Goal: Transaction & Acquisition: Purchase product/service

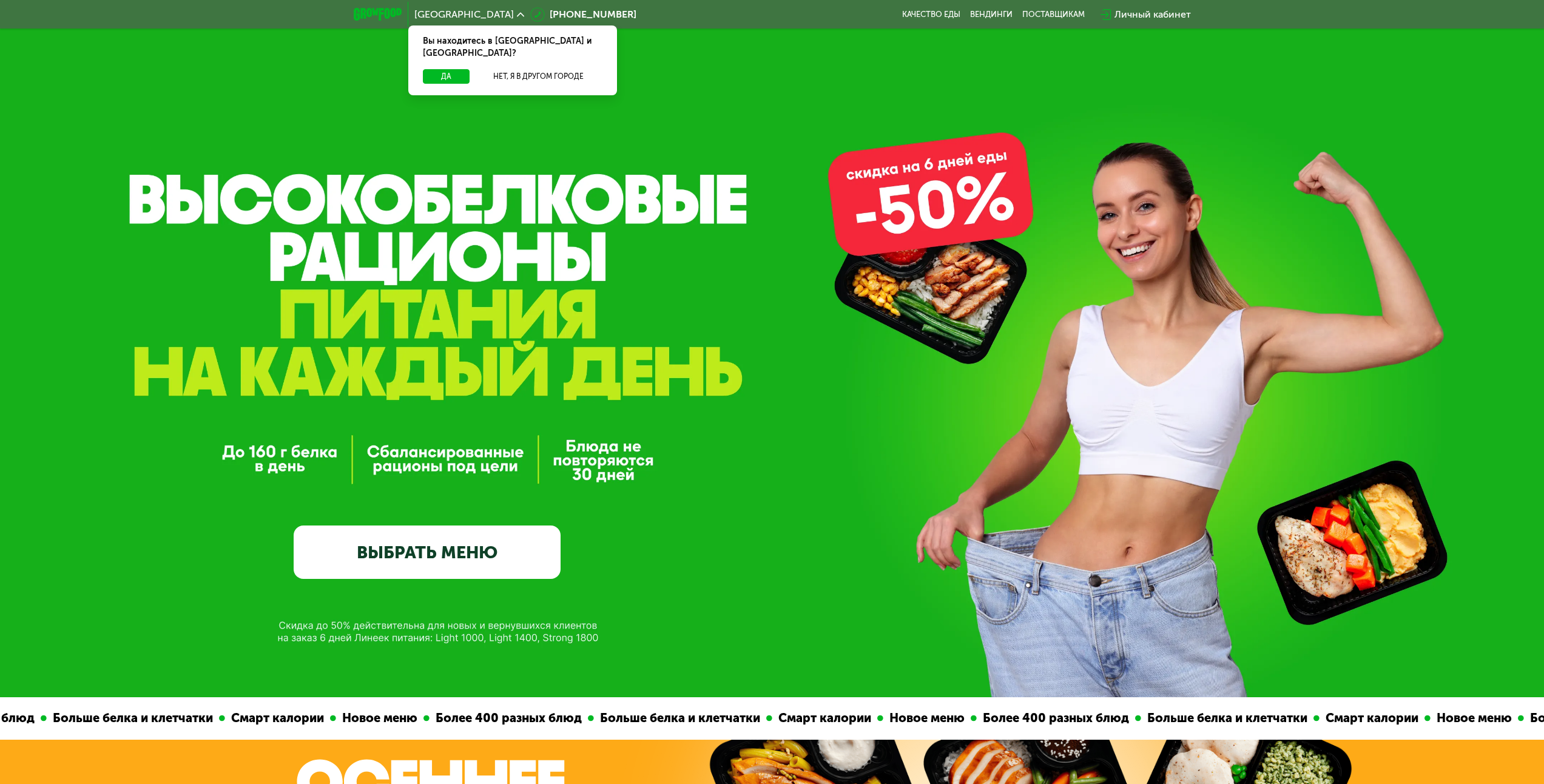
click at [359, 537] on link "ВЫБРАТЬ МЕНЮ" at bounding box center [427, 552] width 267 height 53
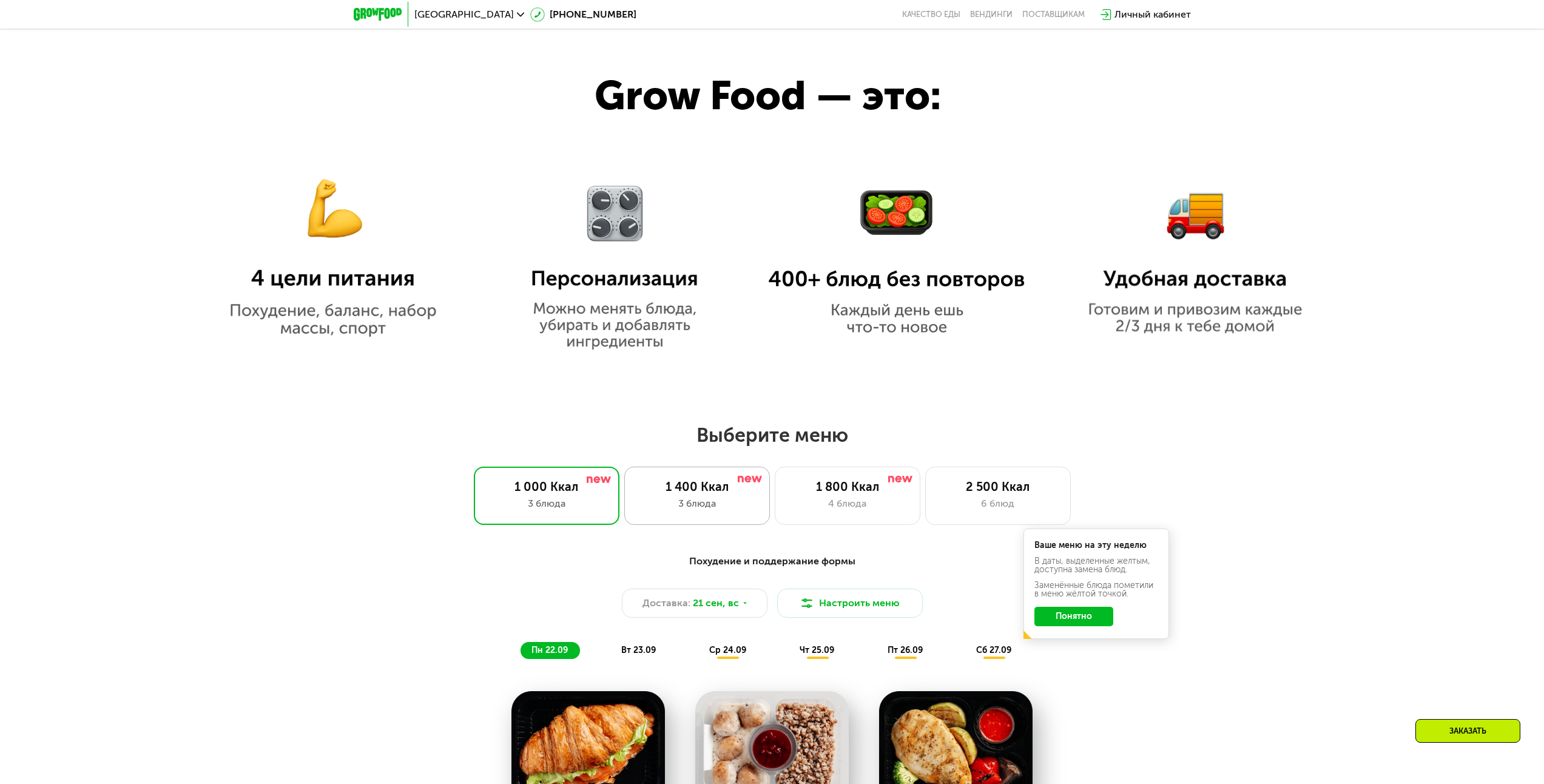
scroll to position [959, 0]
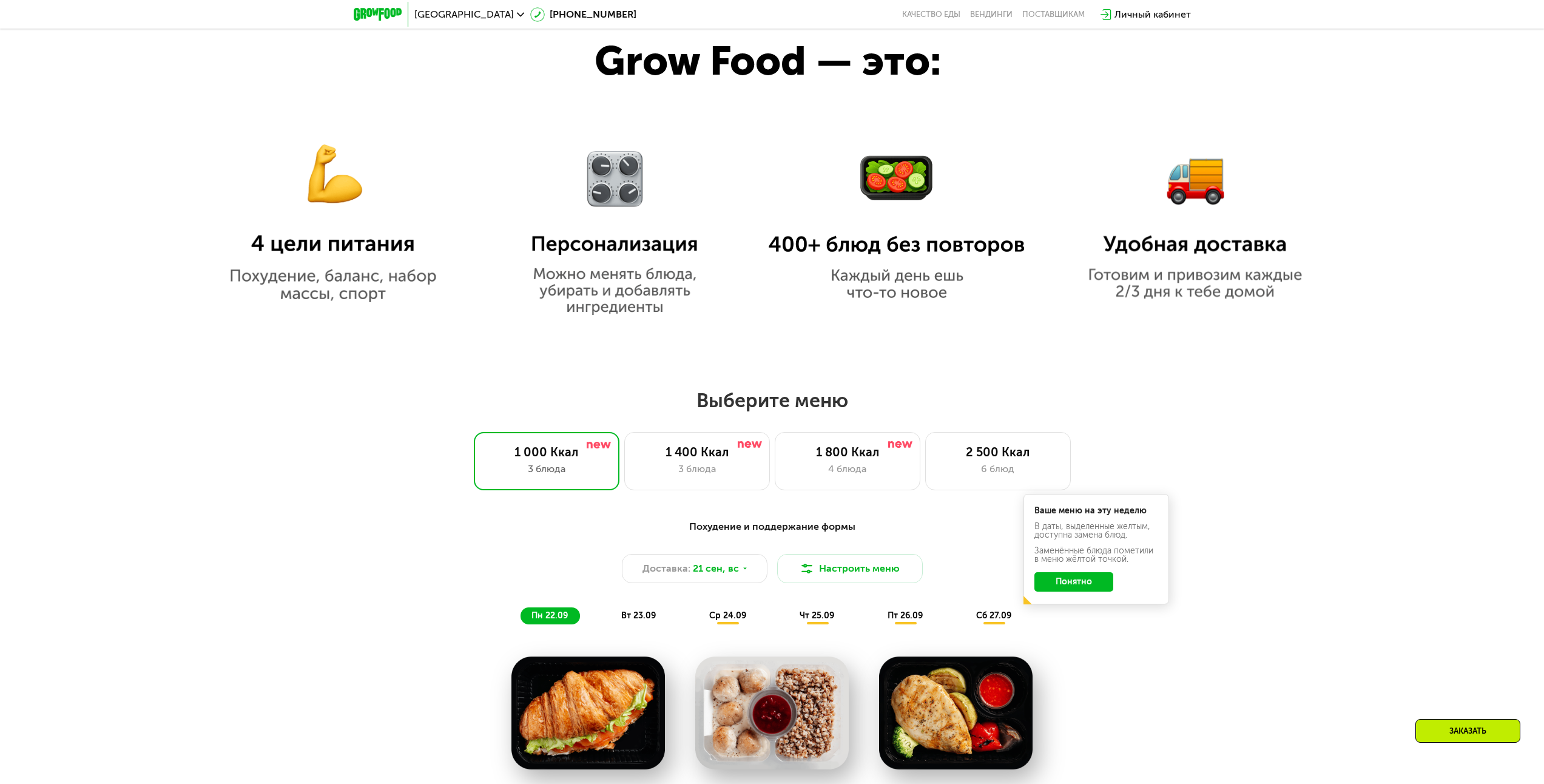
click at [1070, 587] on button "Понятно" at bounding box center [1074, 582] width 79 height 20
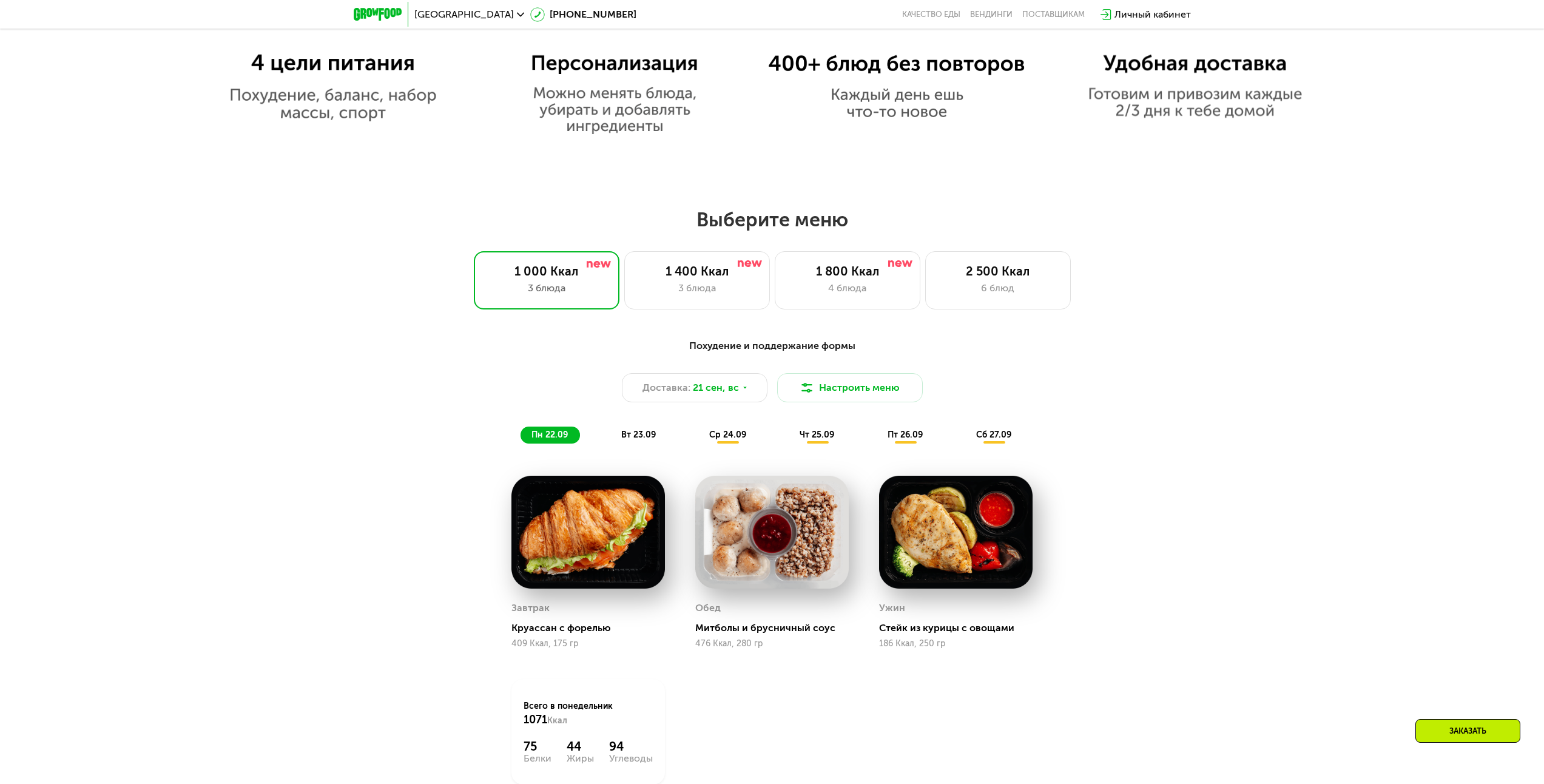
scroll to position [1141, 0]
click at [630, 438] on span "вт 23.09" at bounding box center [638, 434] width 35 height 10
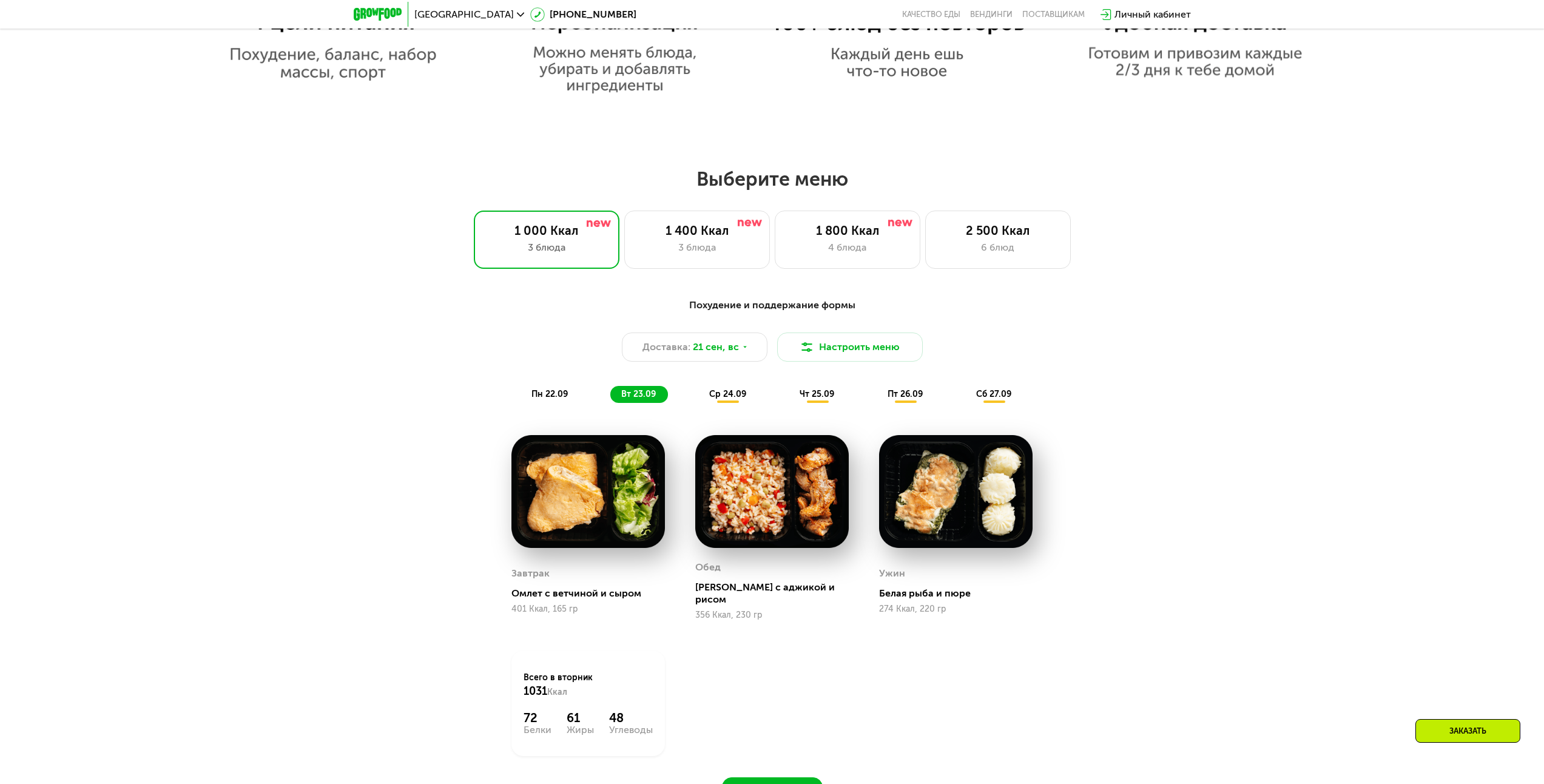
scroll to position [1202, 0]
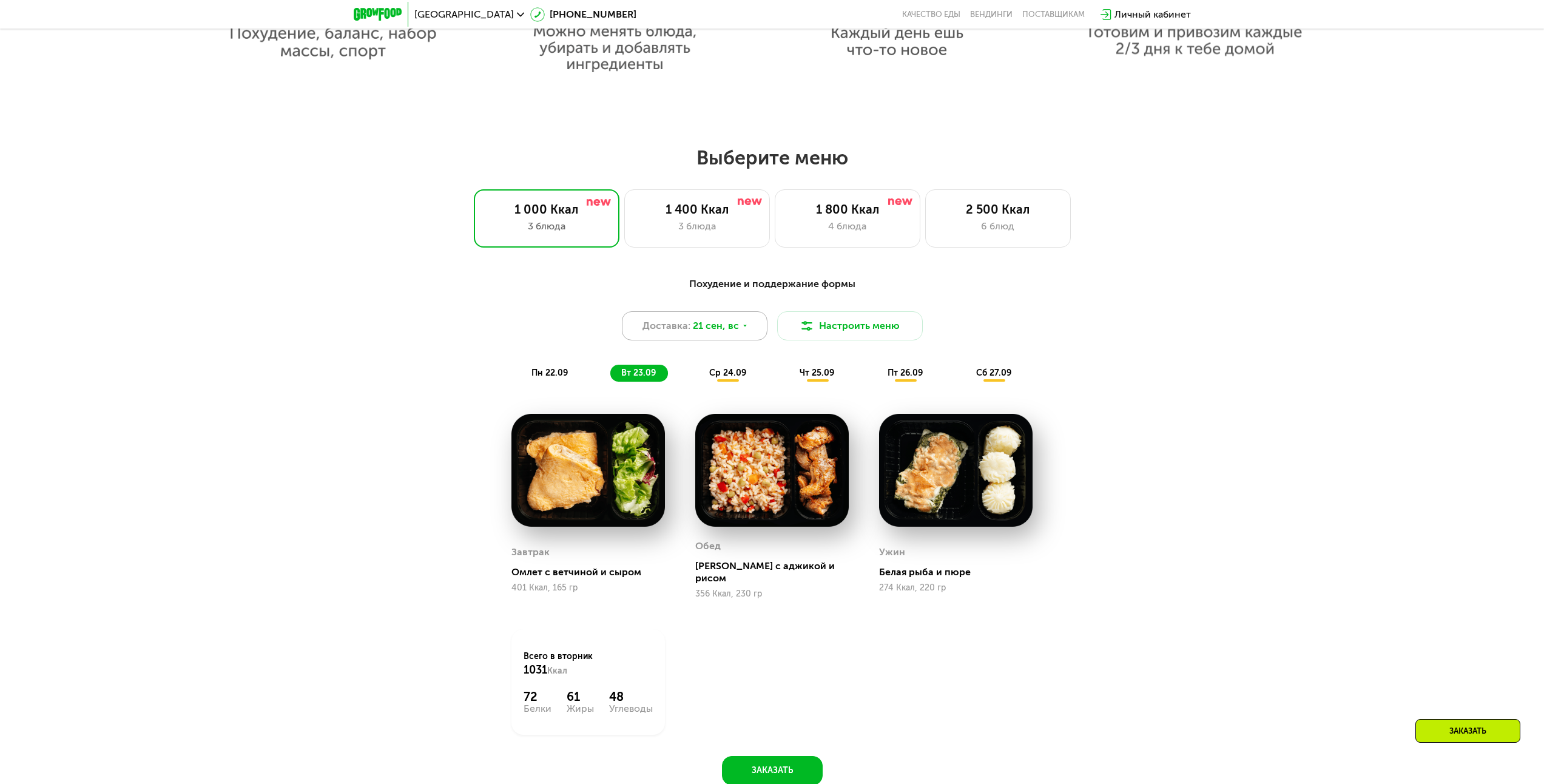
click at [693, 333] on span "21 сен, вс" at bounding box center [716, 325] width 46 height 14
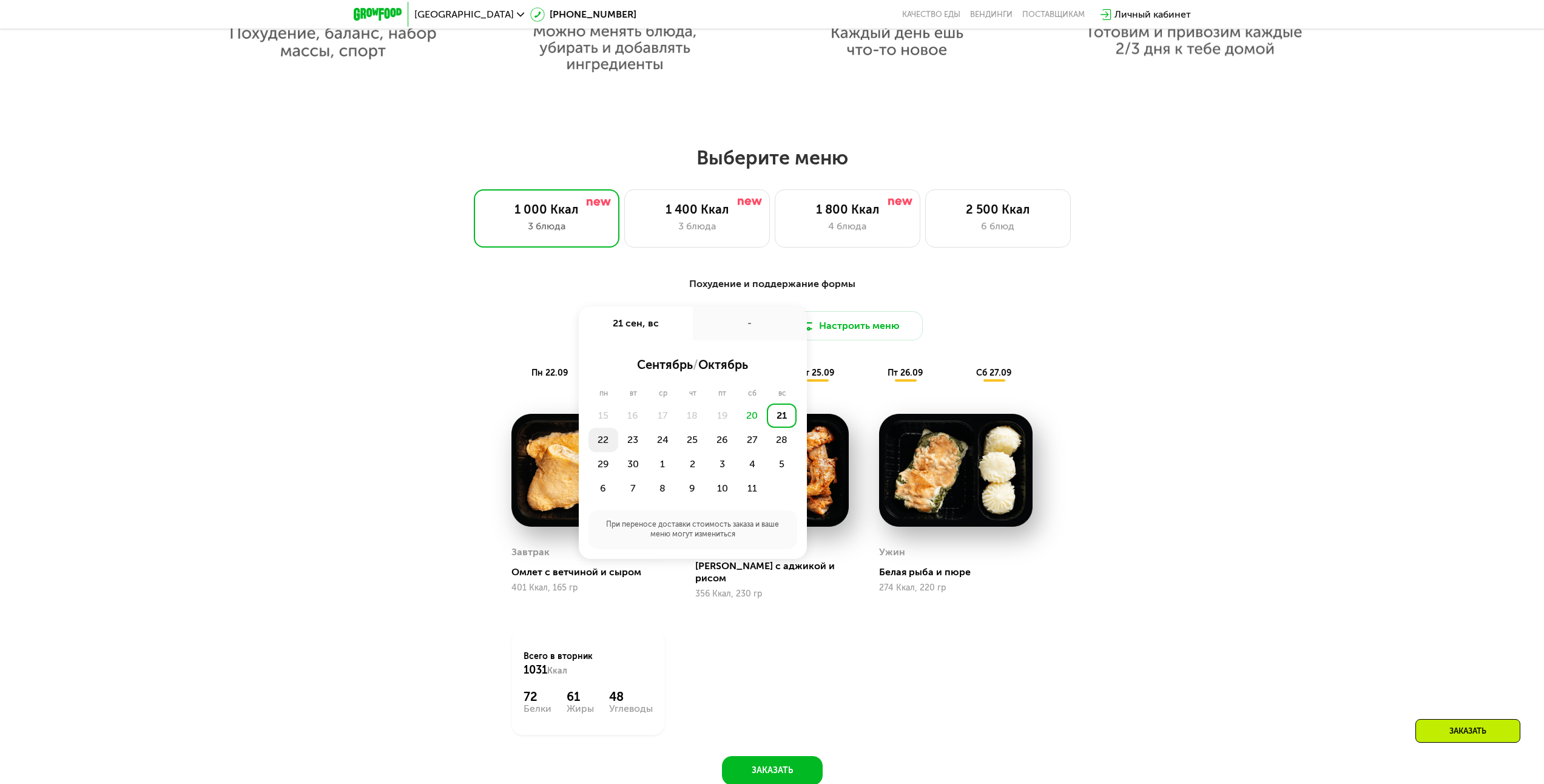
click at [597, 443] on div "22" at bounding box center [603, 440] width 30 height 24
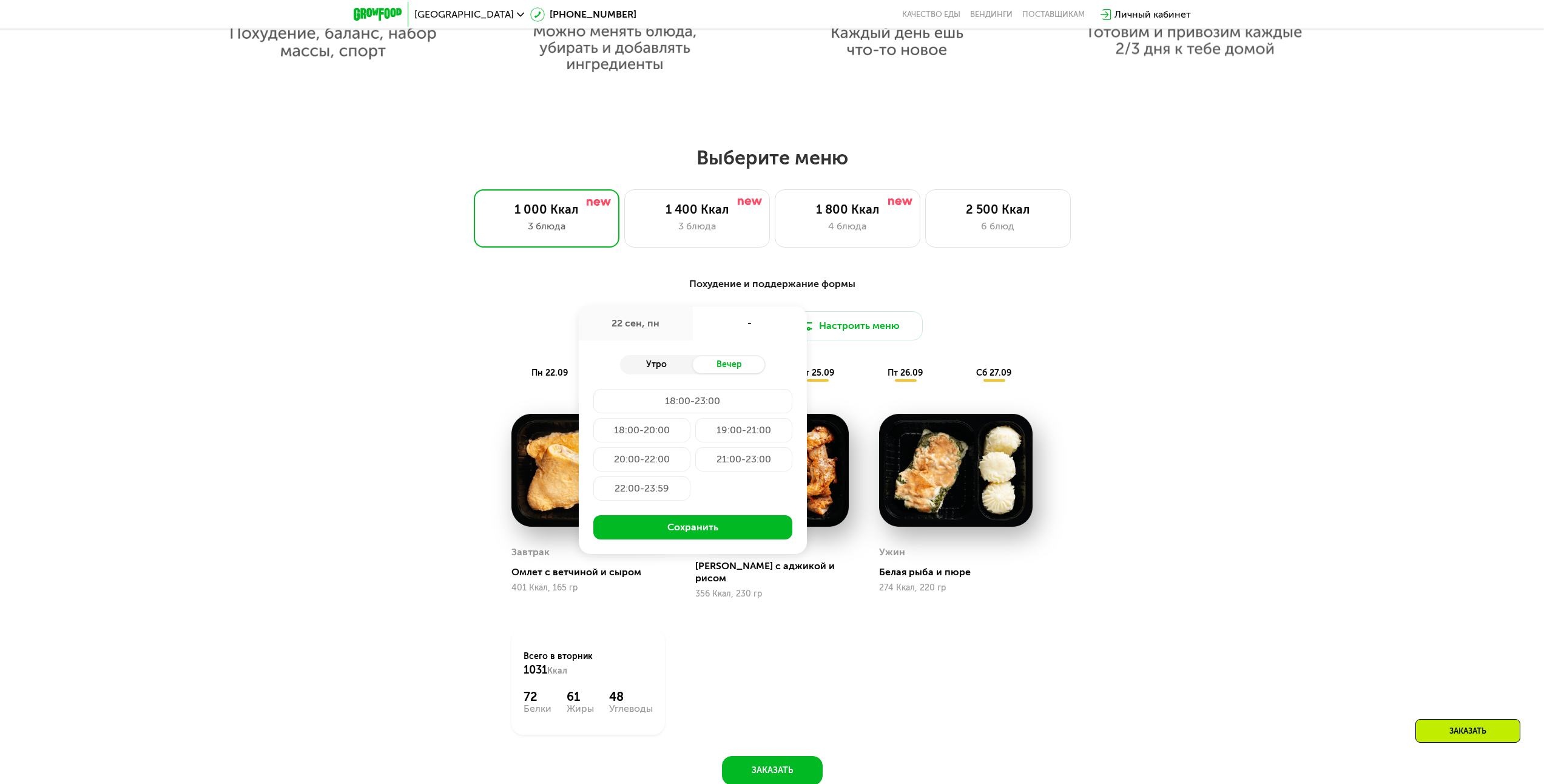
click at [650, 369] on div "Утро" at bounding box center [657, 365] width 73 height 17
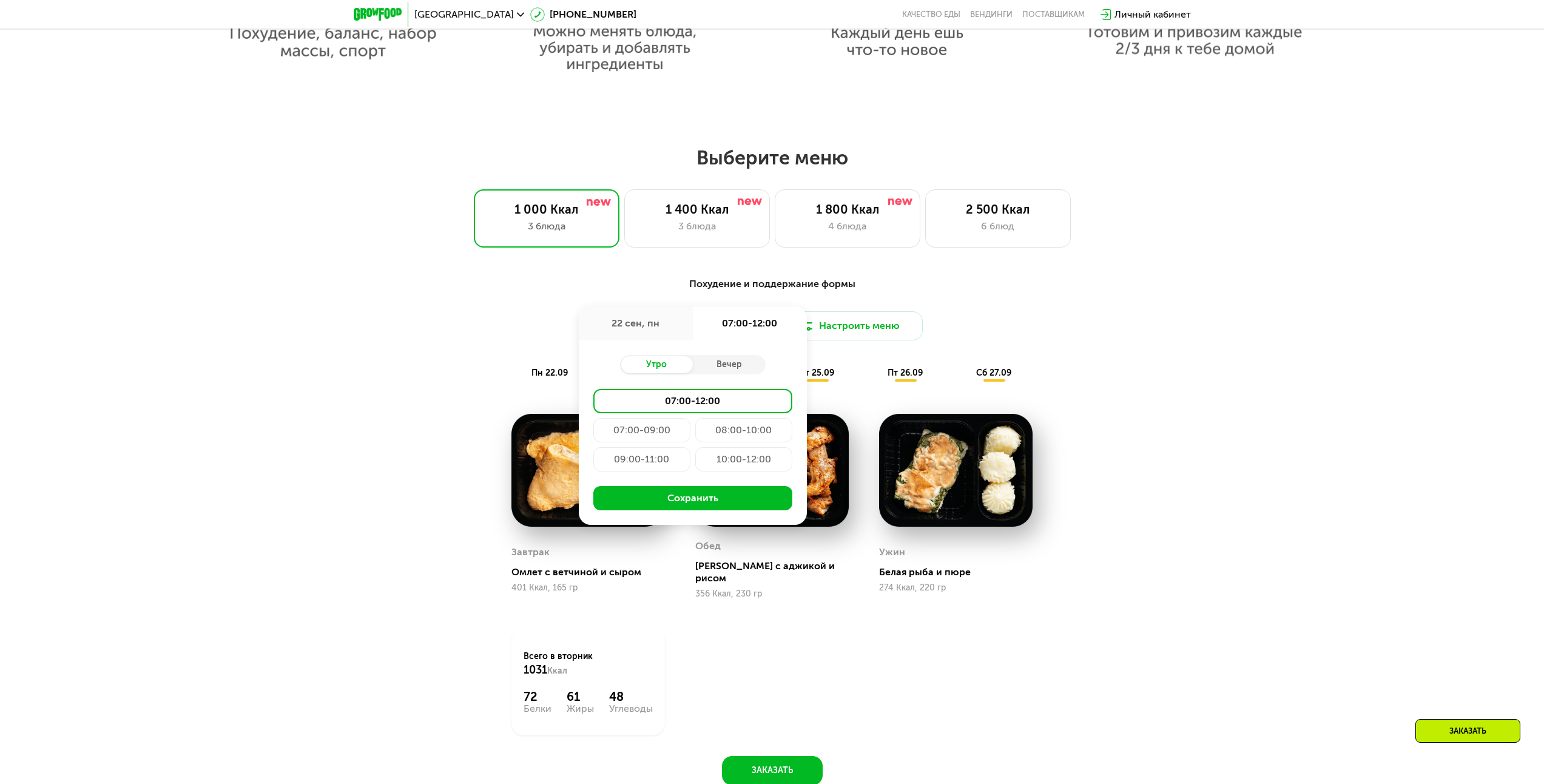
click at [1175, 309] on div "Похудение и поддержание формы Доставка: [DATE] сен, пн 07:00-12:00 Утро Вечер 0…" at bounding box center [772, 537] width 1544 height 556
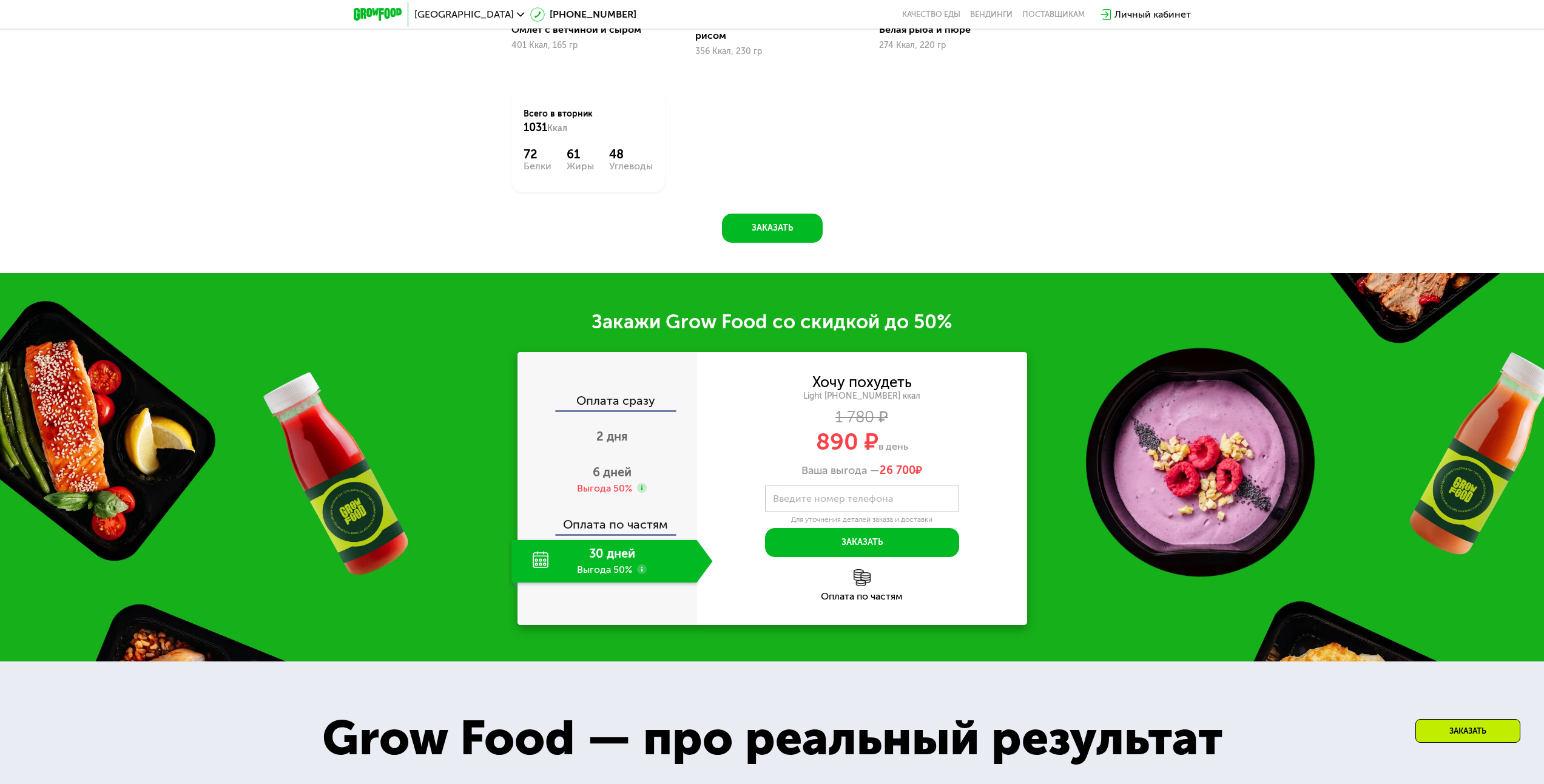
scroll to position [1748, 0]
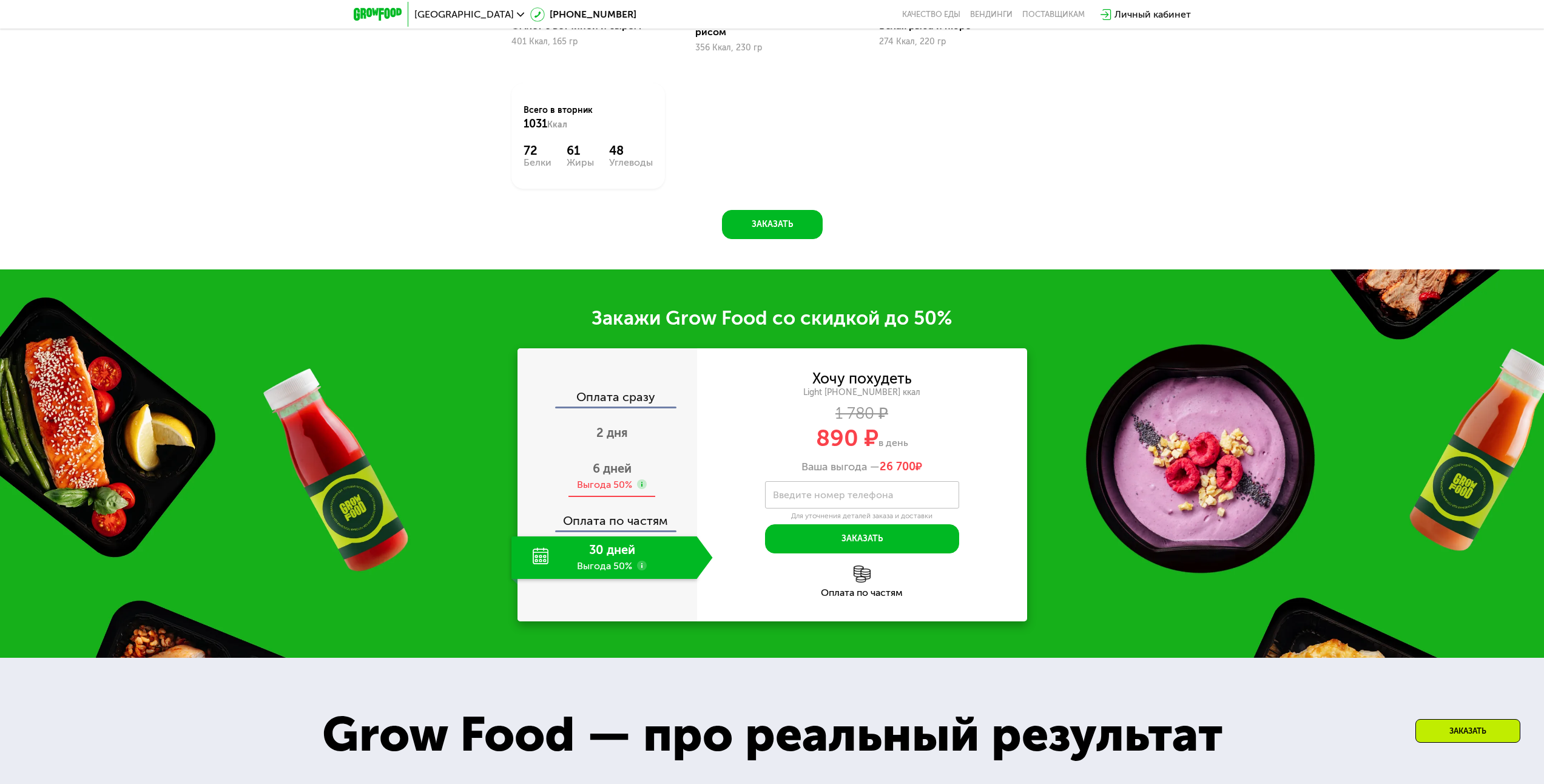
click at [553, 464] on div "6 дней Выгода 50%" at bounding box center [612, 476] width 202 height 42
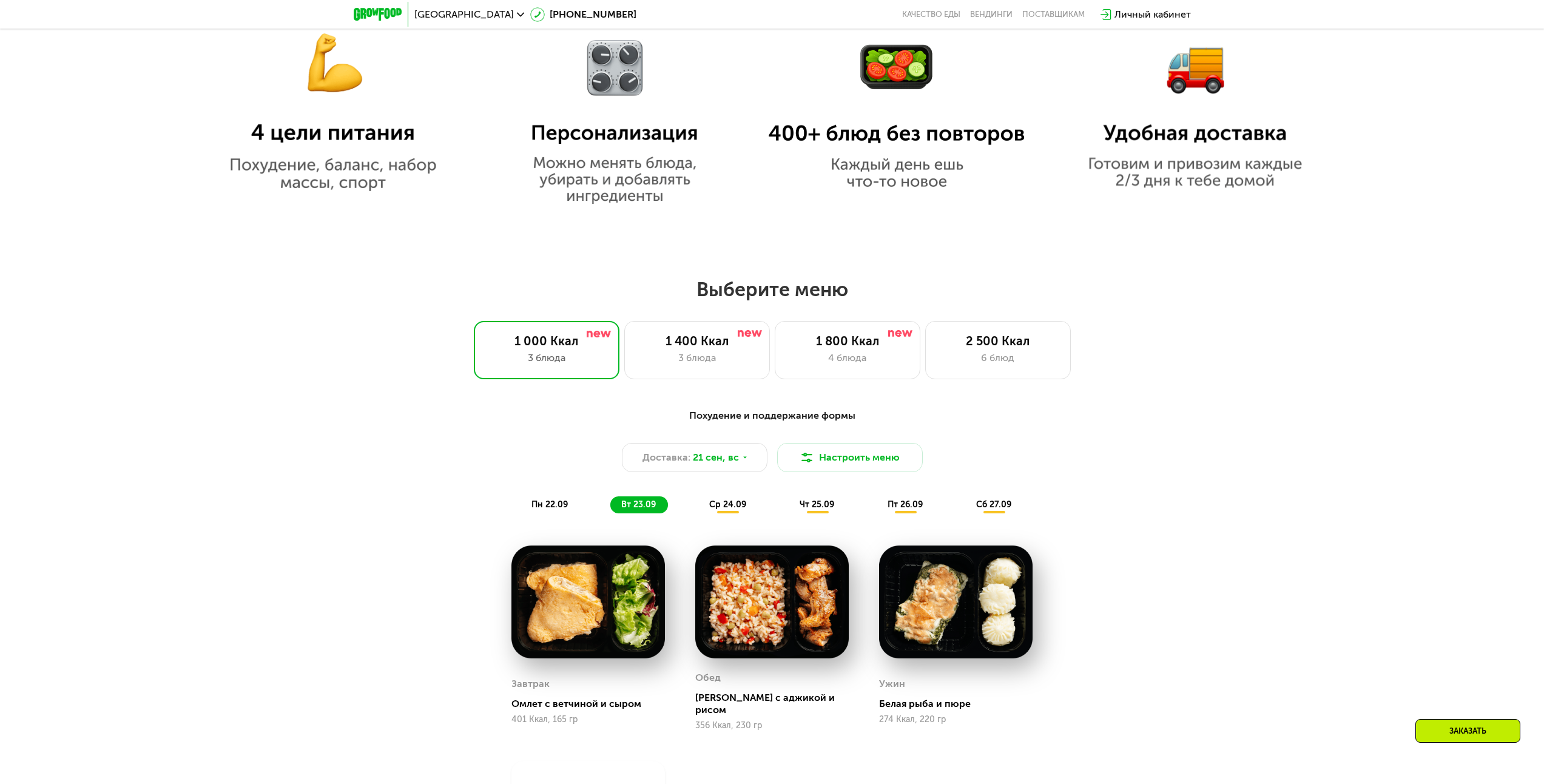
scroll to position [1141, 0]
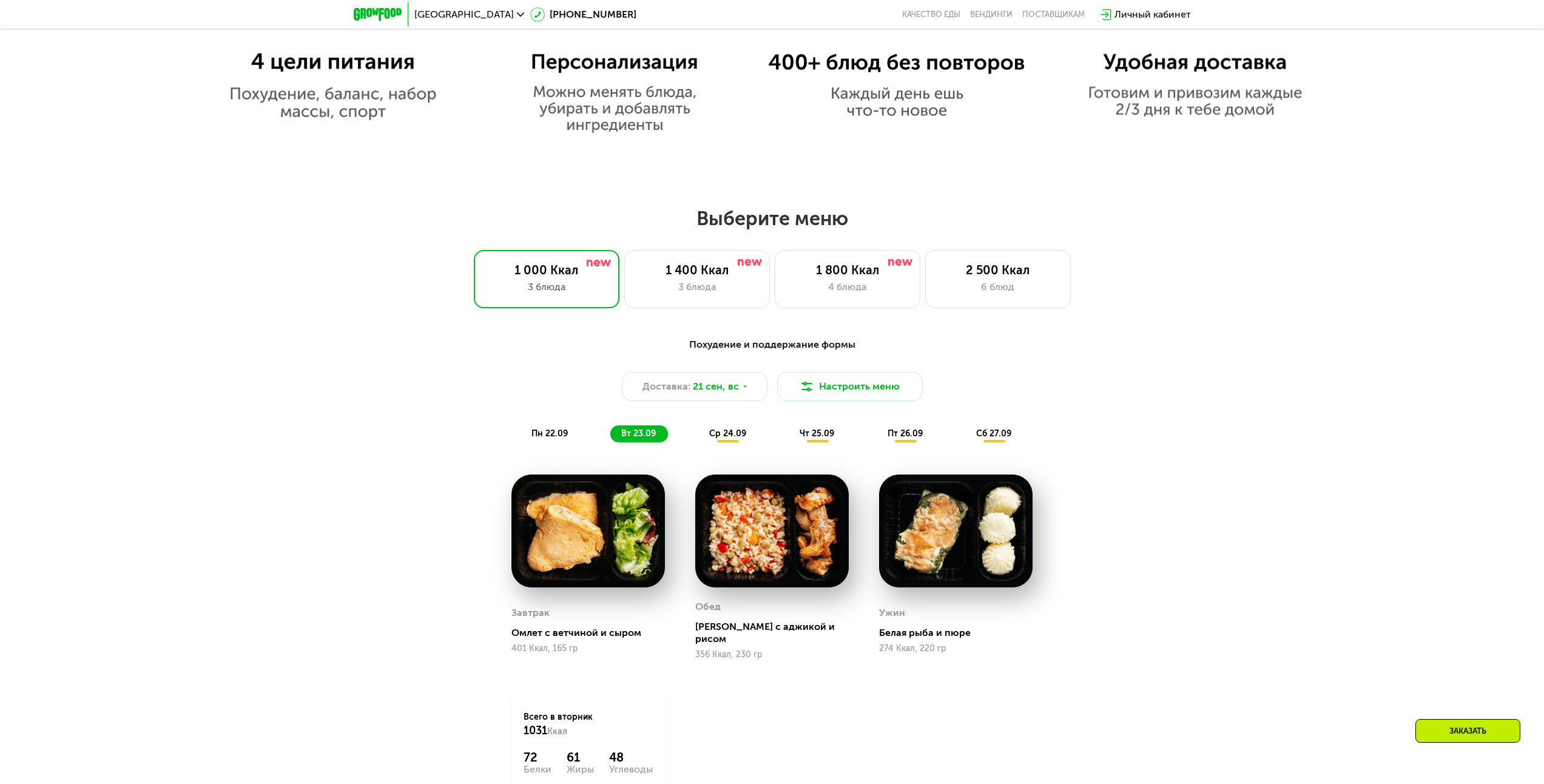
click at [1168, 442] on div "Похудение и поддержание формы Доставка: [DATE] Настроить меню пн 22.09 вт 23.09…" at bounding box center [772, 598] width 1544 height 556
click at [1258, 426] on div "Похудение и поддержание формы Доставка: [DATE] Настроить меню пн 22.09 вт 23.09…" at bounding box center [772, 598] width 1544 height 556
click at [539, 442] on div "пн 22.09" at bounding box center [550, 434] width 59 height 17
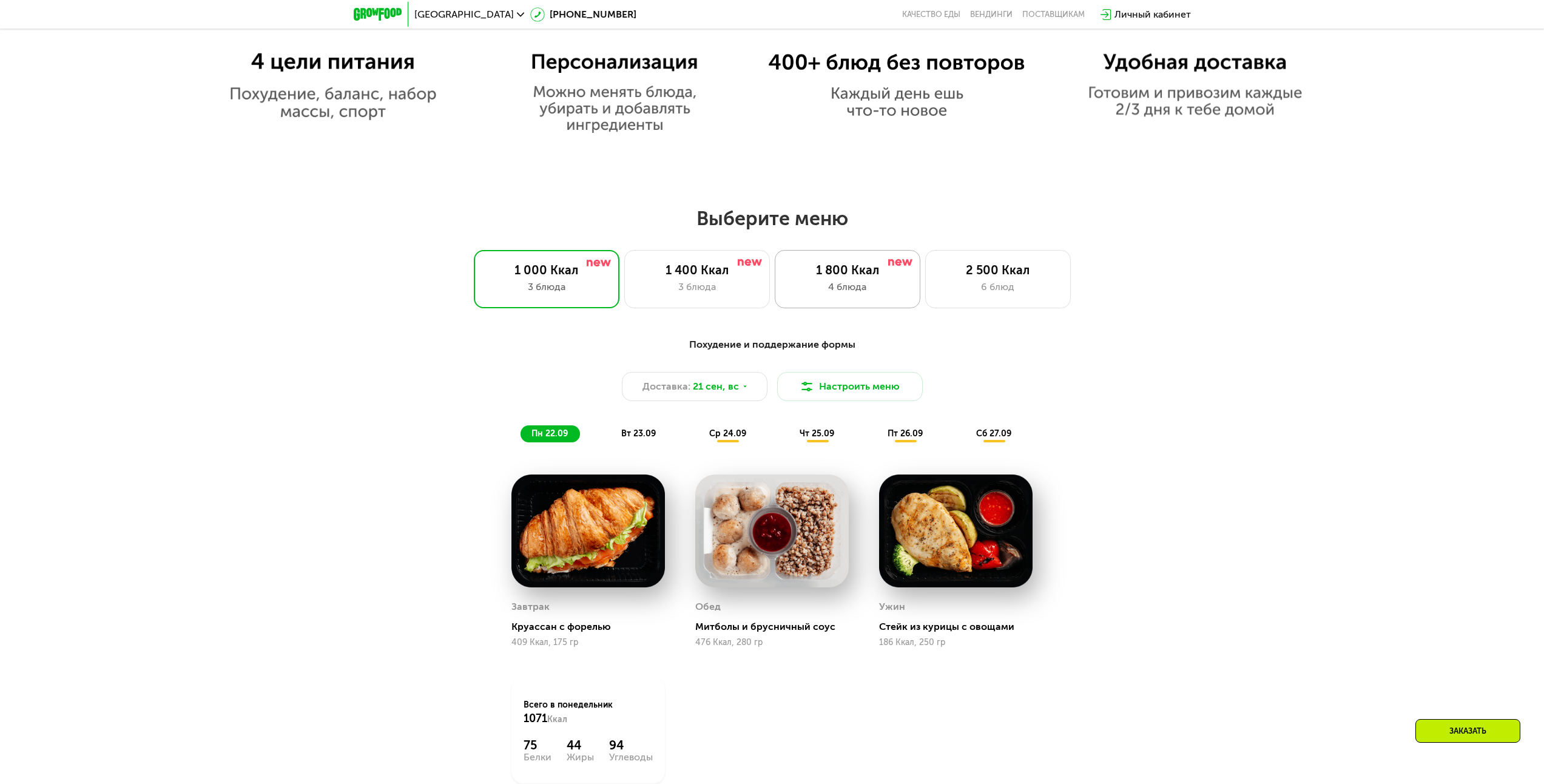
click at [819, 277] on div "1 800 Ккал" at bounding box center [847, 270] width 120 height 14
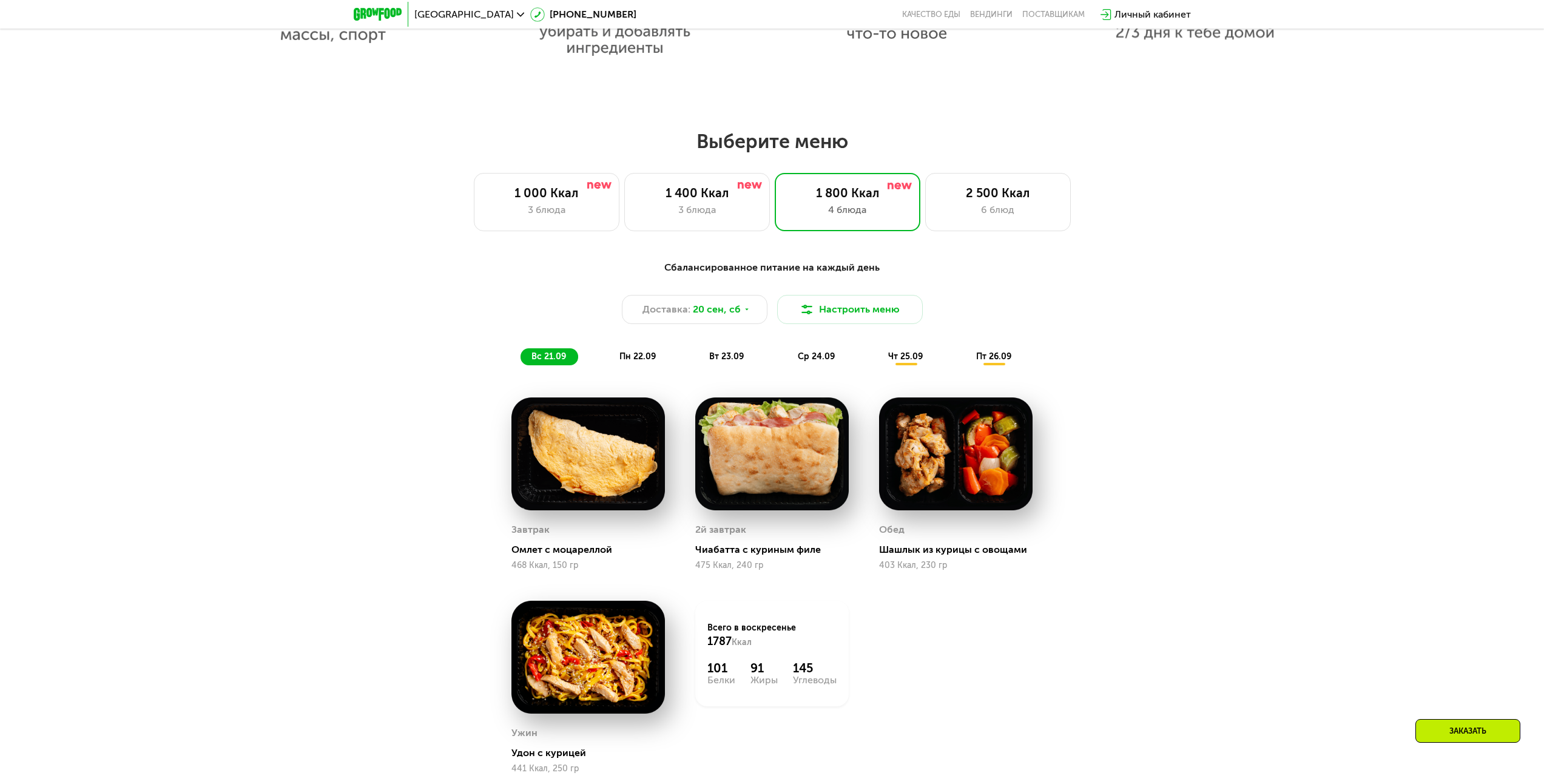
scroll to position [1263, 0]
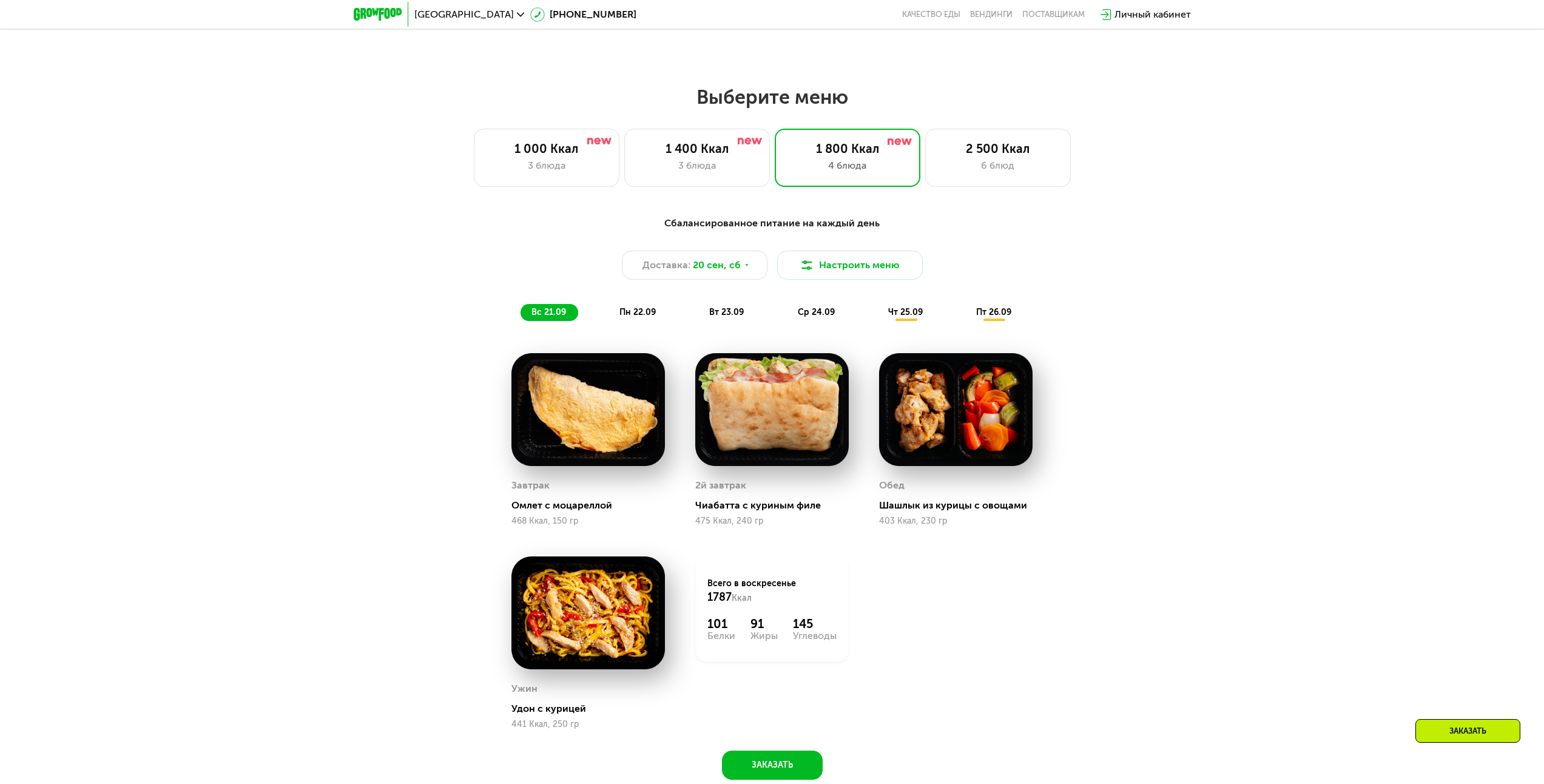
click at [1199, 382] on div "Сбалансированное питание на каждый день Доставка: [DATE] Настроить меню вс 21.0…" at bounding box center [772, 504] width 1544 height 611
